Goal: Task Accomplishment & Management: Use online tool/utility

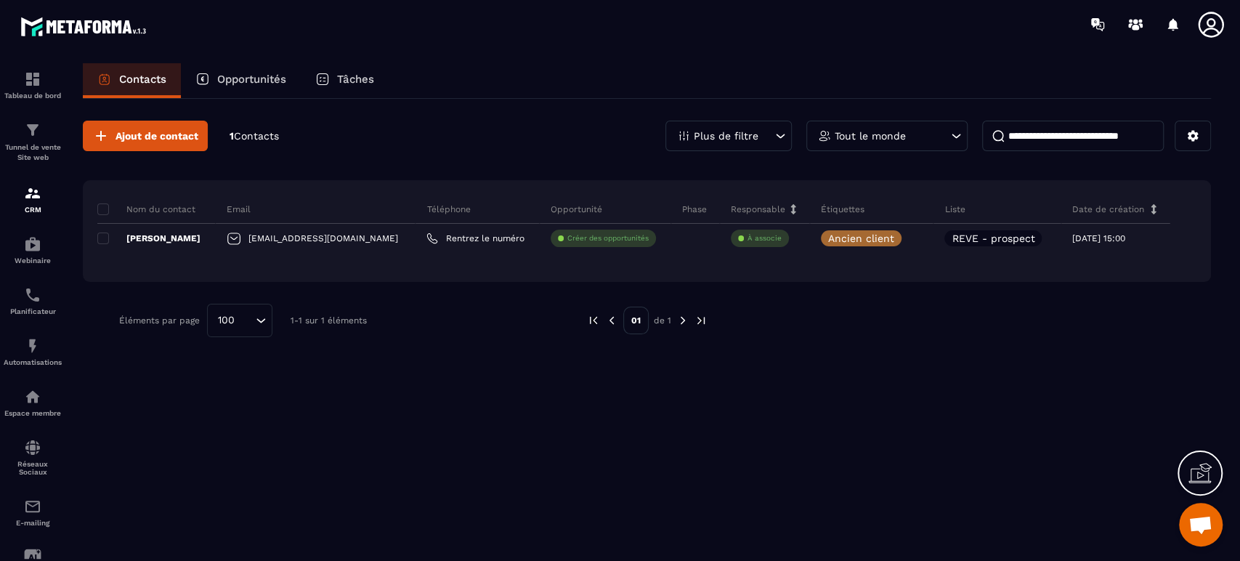
click at [739, 127] on div "Plus de filtre" at bounding box center [728, 136] width 126 height 31
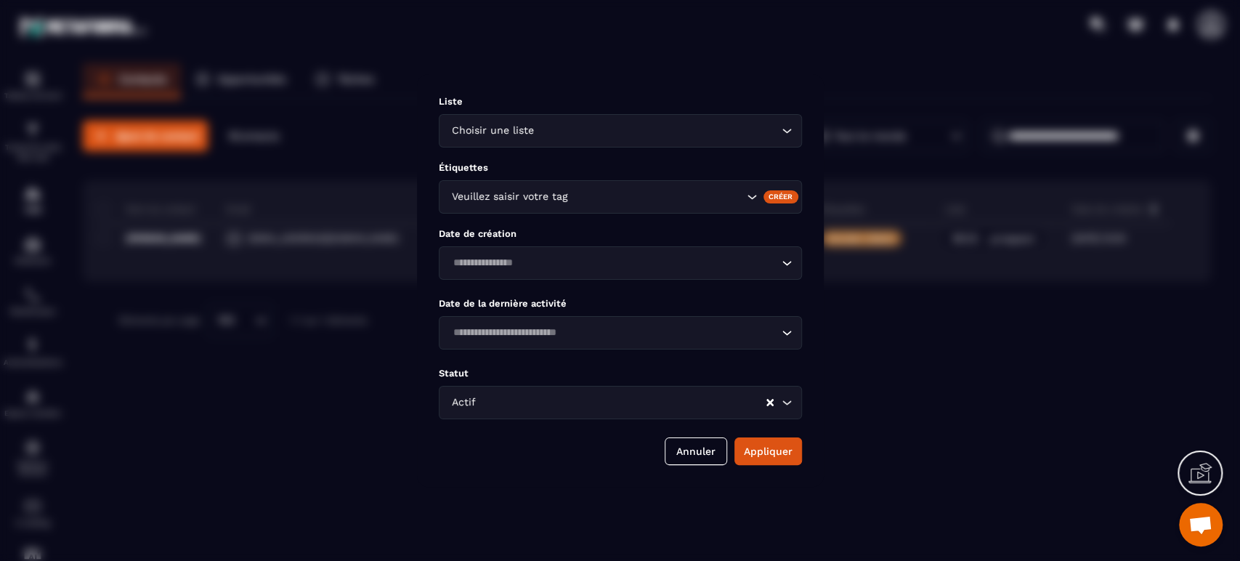
click at [406, 138] on div "Modal window" at bounding box center [620, 280] width 1240 height 561
click at [696, 442] on button "Annuler" at bounding box center [696, 451] width 62 height 28
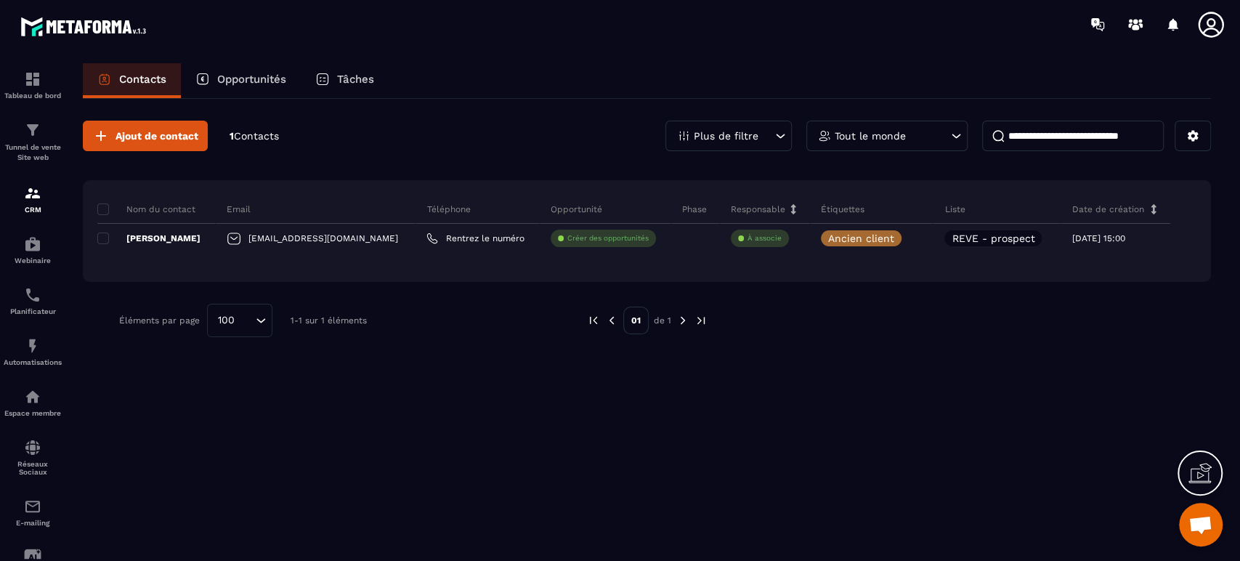
click at [895, 145] on div "Tout le monde" at bounding box center [886, 136] width 161 height 31
click at [1079, 147] on input at bounding box center [1073, 136] width 182 height 31
click at [728, 141] on div "Plus de filtre" at bounding box center [728, 136] width 126 height 31
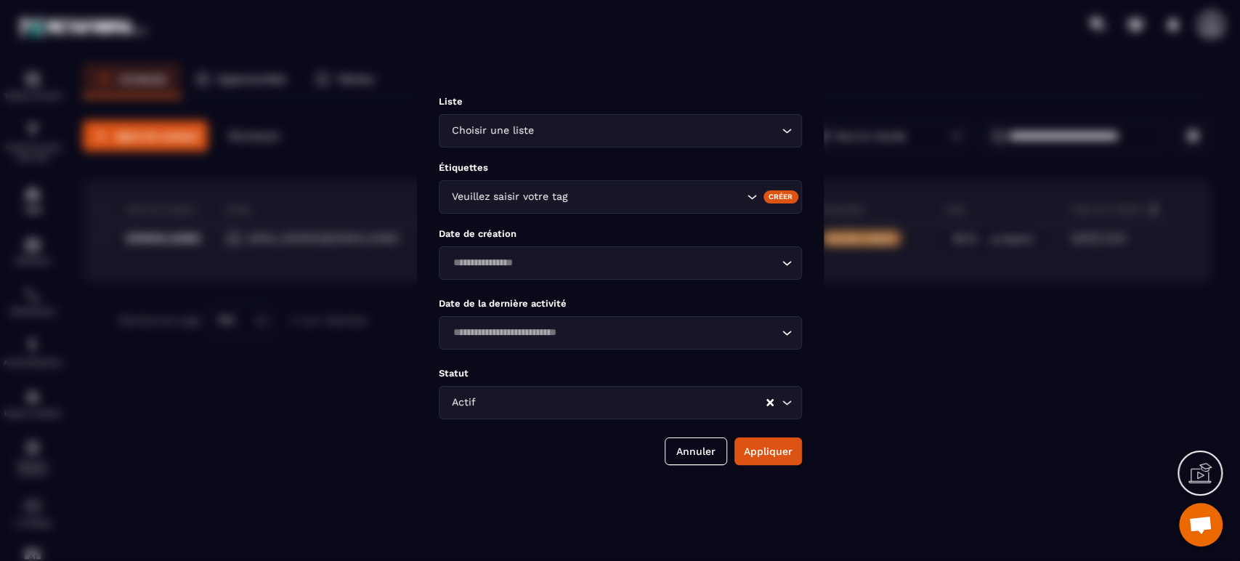
click at [394, 139] on div "Modal window" at bounding box center [620, 280] width 1240 height 561
click at [716, 463] on button "Annuler" at bounding box center [696, 451] width 62 height 28
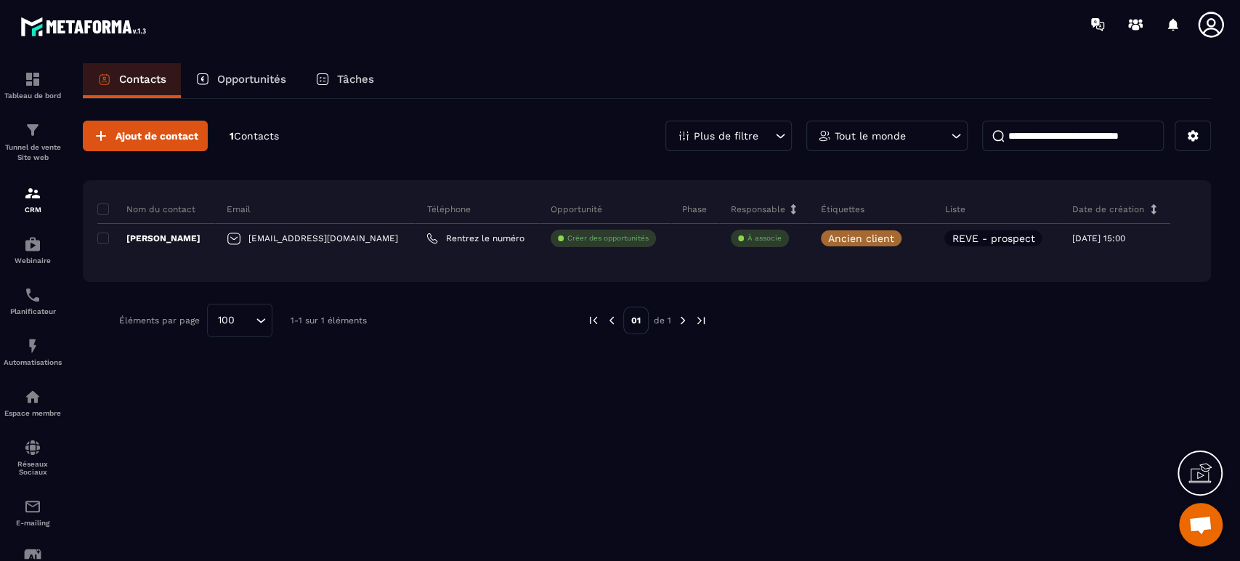
click at [180, 129] on span "Ajout de contact" at bounding box center [156, 136] width 83 height 15
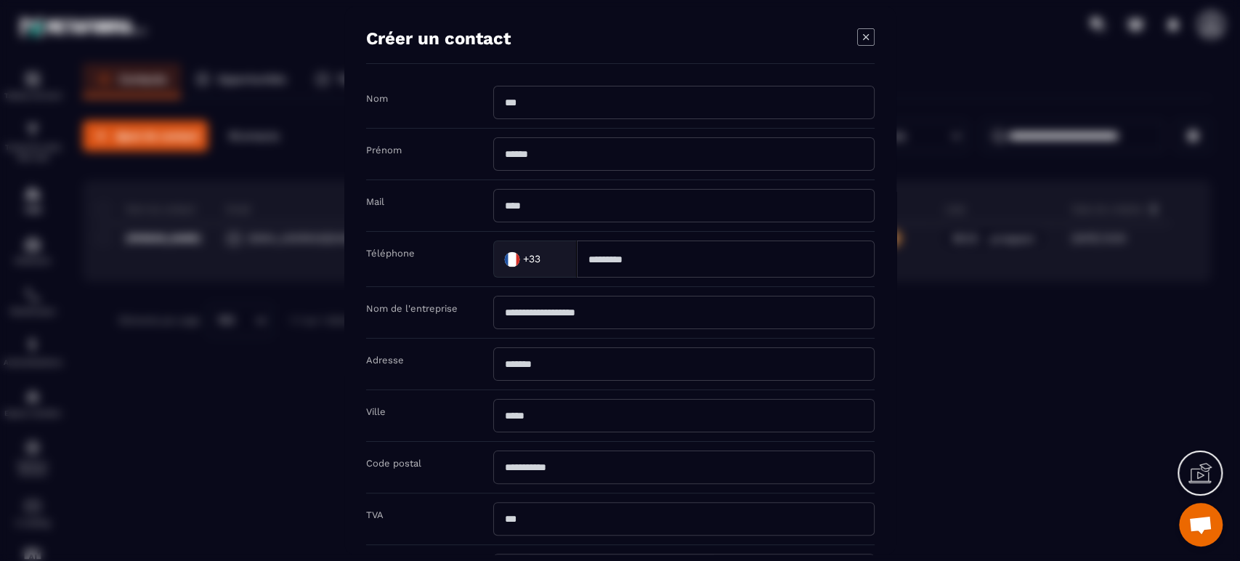
click at [873, 43] on icon "Modal window" at bounding box center [865, 36] width 17 height 17
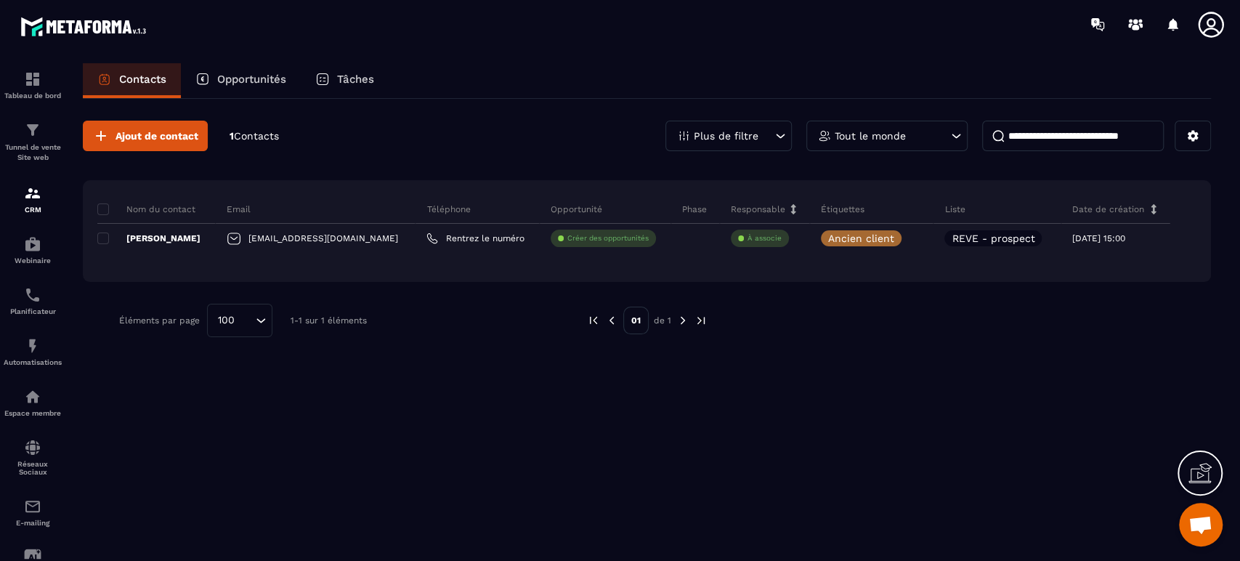
click at [33, 202] on img at bounding box center [32, 192] width 17 height 17
click at [0, 0] on img at bounding box center [0, 0] width 0 height 0
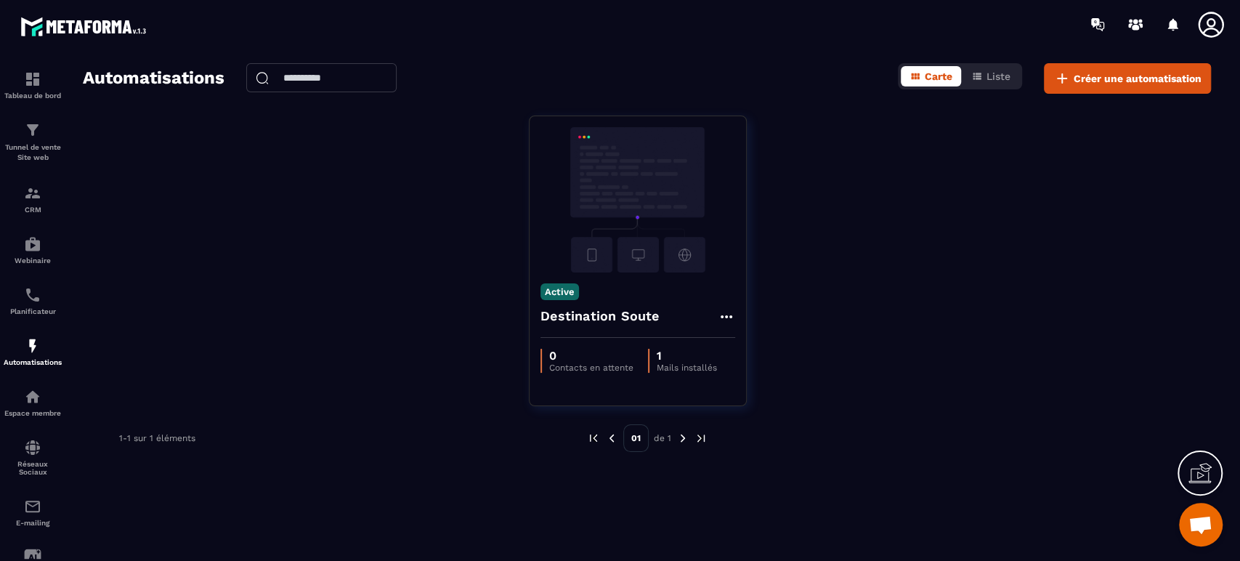
click at [663, 375] on div "0 Contacts en attente 1 Mails installés" at bounding box center [637, 361] width 216 height 46
click at [667, 359] on p "1" at bounding box center [687, 356] width 60 height 14
click at [723, 312] on icon at bounding box center [726, 316] width 17 height 17
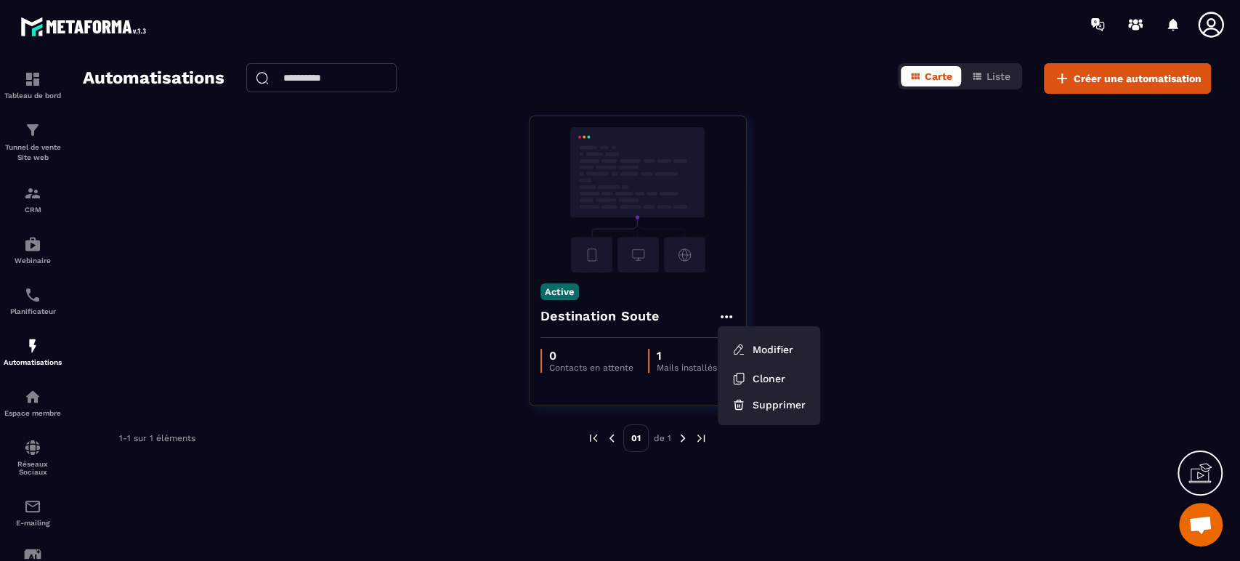
click at [776, 349] on link "Modifier" at bounding box center [762, 349] width 78 height 32
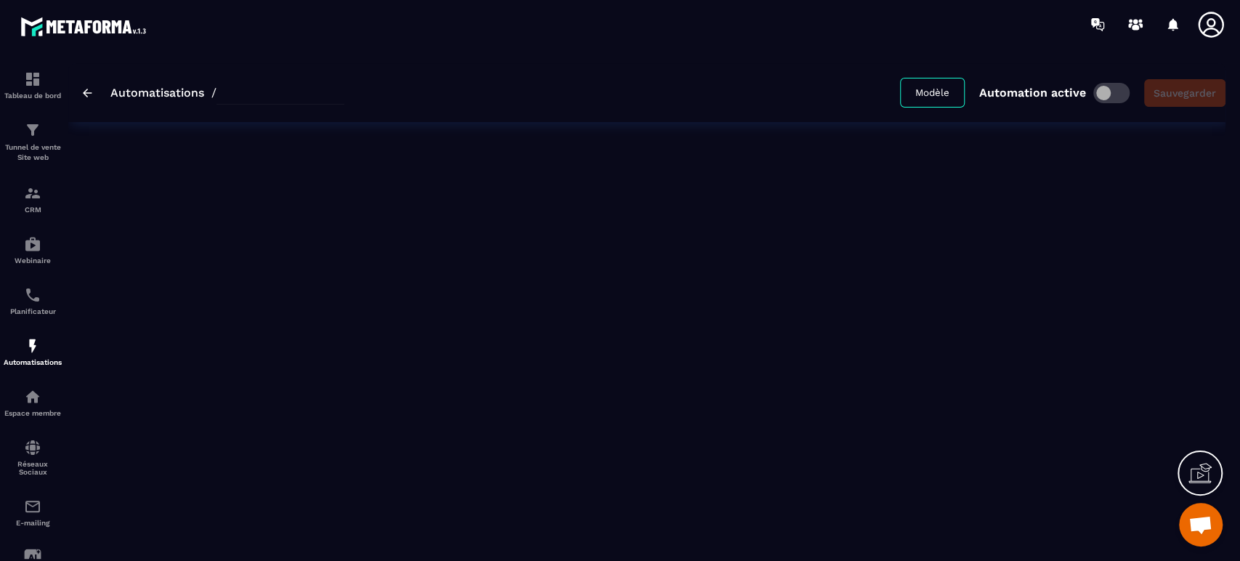
type input "**********"
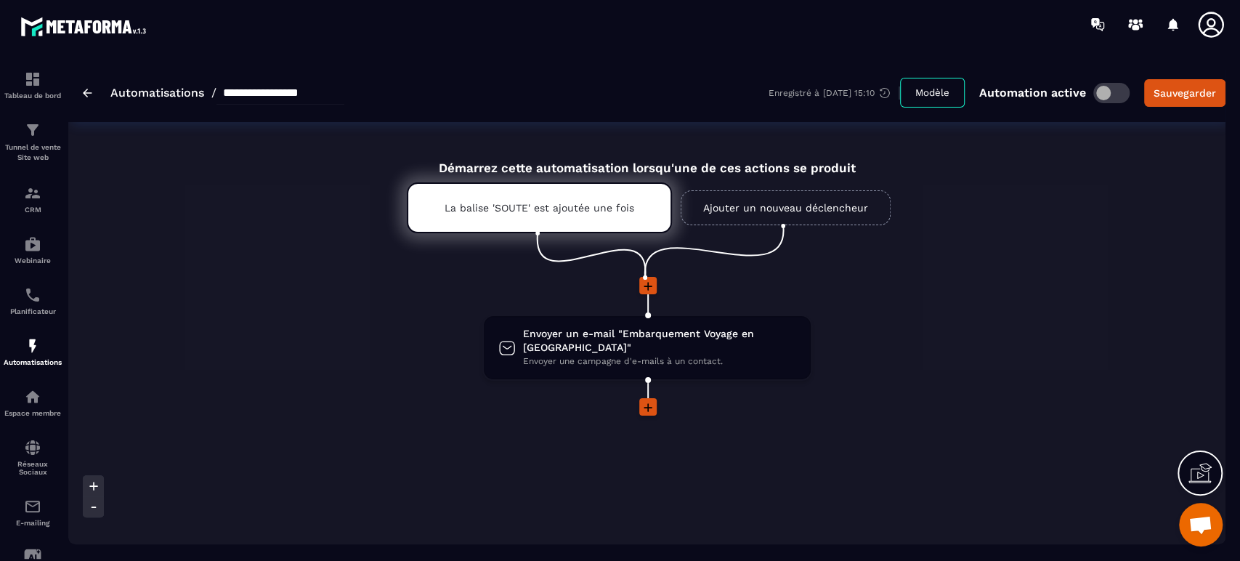
click at [702, 336] on span "Envoyer un e-mail "Embarquement Voyage en [GEOGRAPHIC_DATA]"" at bounding box center [659, 341] width 273 height 28
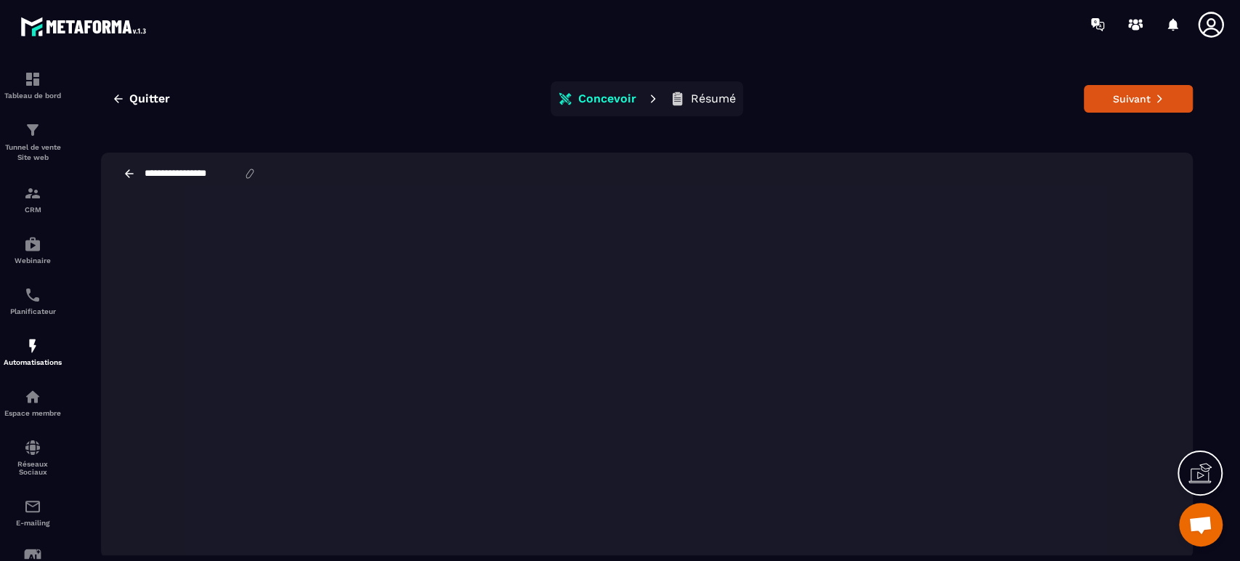
click at [1210, 27] on icon at bounding box center [1210, 24] width 25 height 25
